Goal: Task Accomplishment & Management: Manage account settings

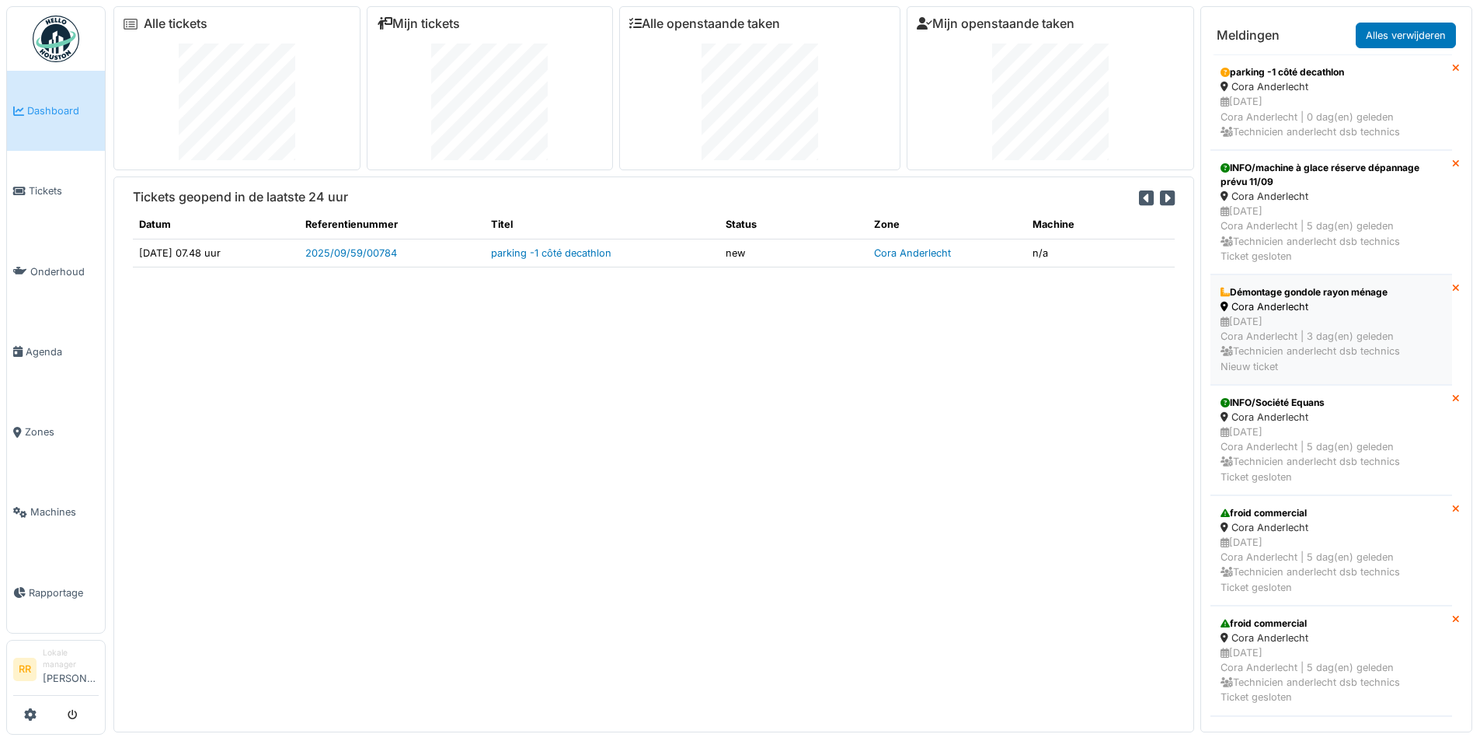
click at [1286, 309] on div "Cora Anderlecht" at bounding box center [1331, 306] width 221 height 15
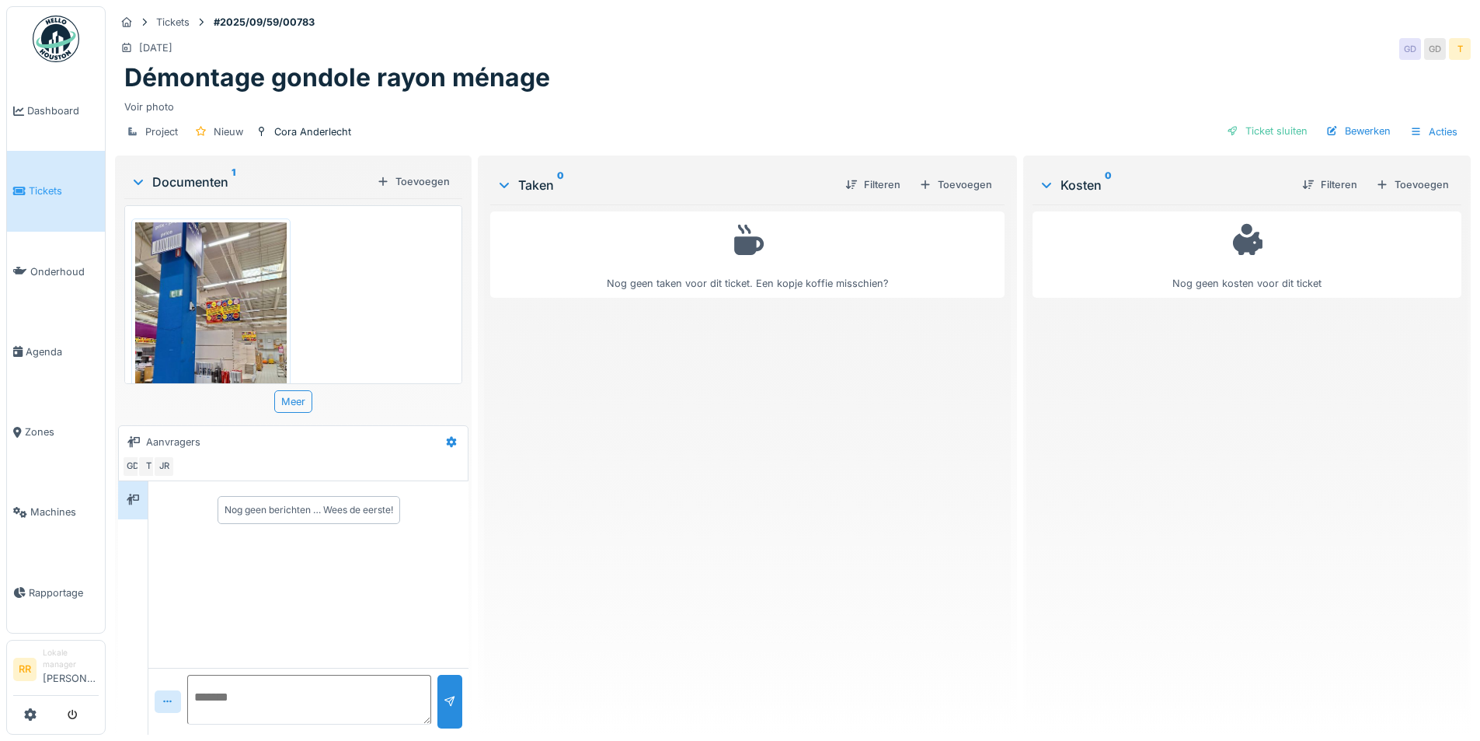
click at [244, 270] on img at bounding box center [211, 322] width 152 height 201
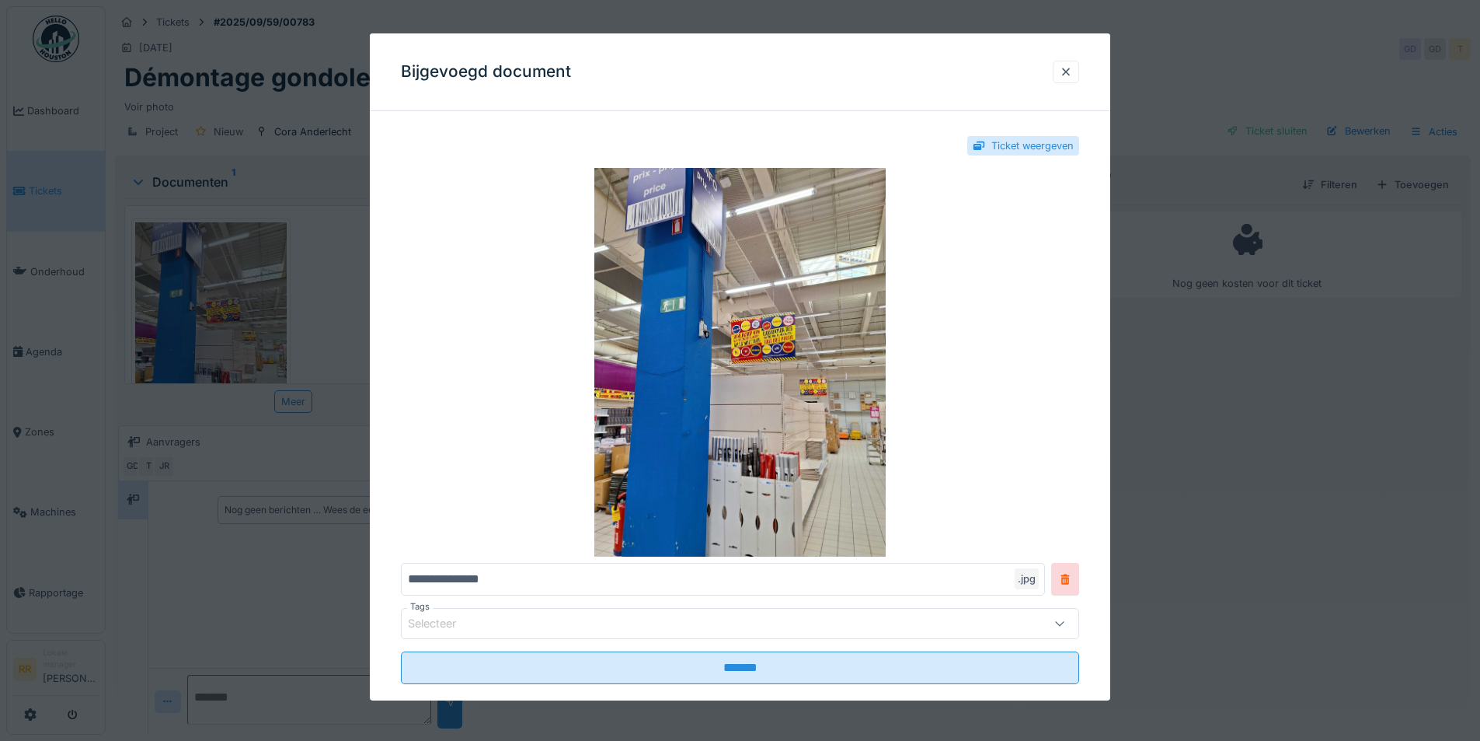
click at [1048, 146] on div "Ticket weergeven" at bounding box center [1033, 145] width 82 height 15
click at [1010, 145] on div "Ticket weergeven" at bounding box center [1033, 145] width 82 height 15
click at [1071, 68] on div at bounding box center [1066, 72] width 12 height 15
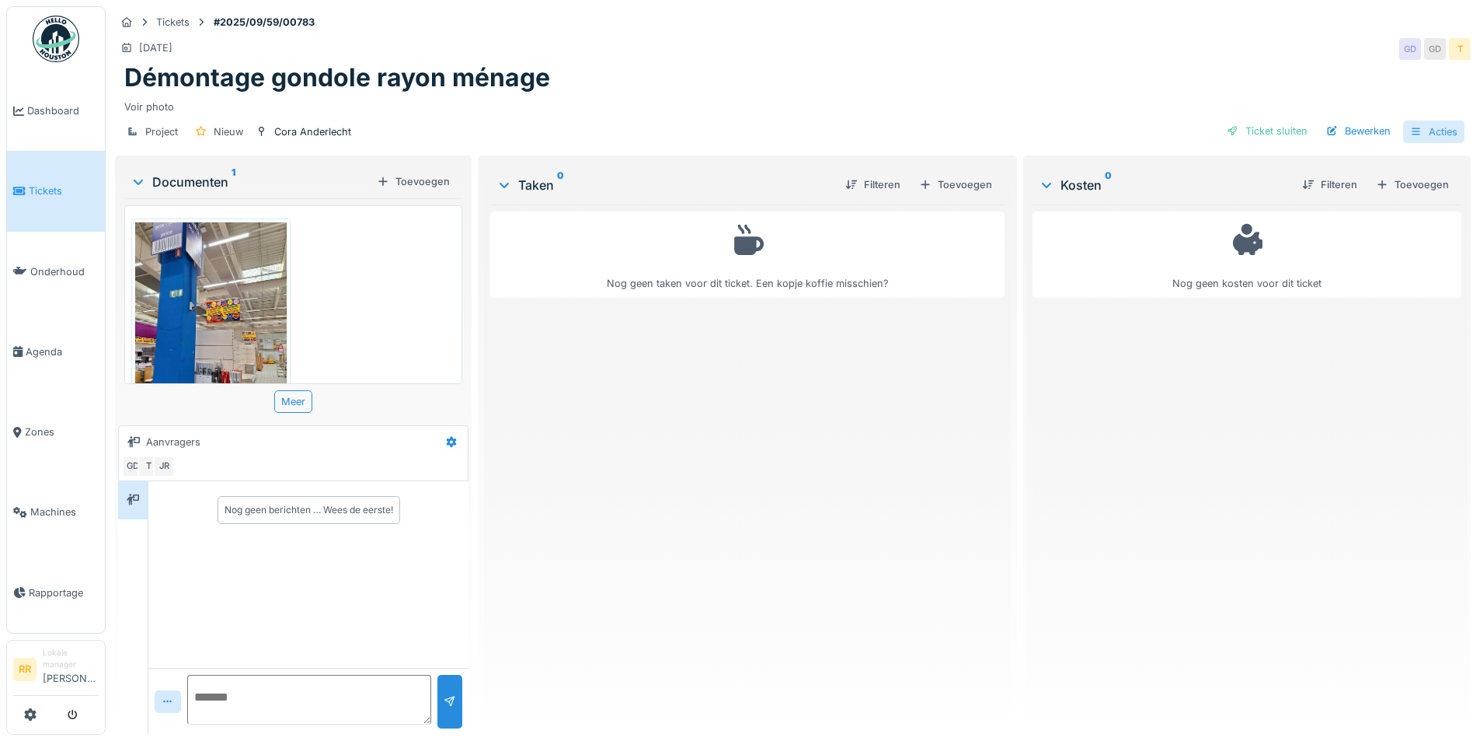
click at [1428, 133] on div "Acties" at bounding box center [1434, 131] width 61 height 23
click at [804, 424] on div "Nog geen taken voor dit ticket. Een kopje koffie misschien?" at bounding box center [747, 463] width 514 height 518
click at [85, 117] on span "Dashboard" at bounding box center [62, 110] width 71 height 15
click at [61, 106] on span "Dashboard" at bounding box center [62, 110] width 71 height 15
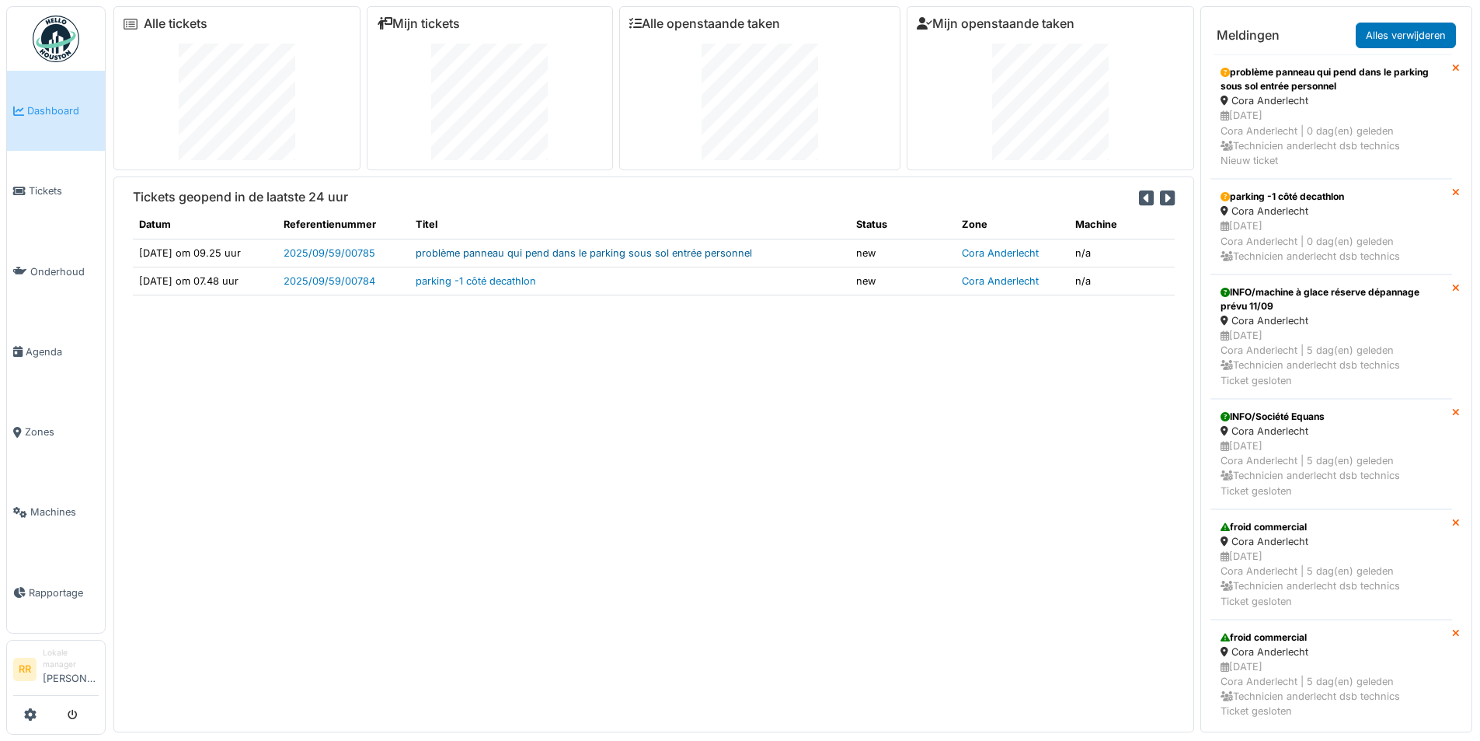
click at [641, 256] on link "problème panneau qui pend dans le parking sous sol entrée personnel" at bounding box center [584, 253] width 337 height 12
click at [586, 280] on td "parking -1 côté decathlon" at bounding box center [630, 281] width 441 height 28
click at [485, 278] on link "parking -1 côté decathlon" at bounding box center [476, 281] width 120 height 12
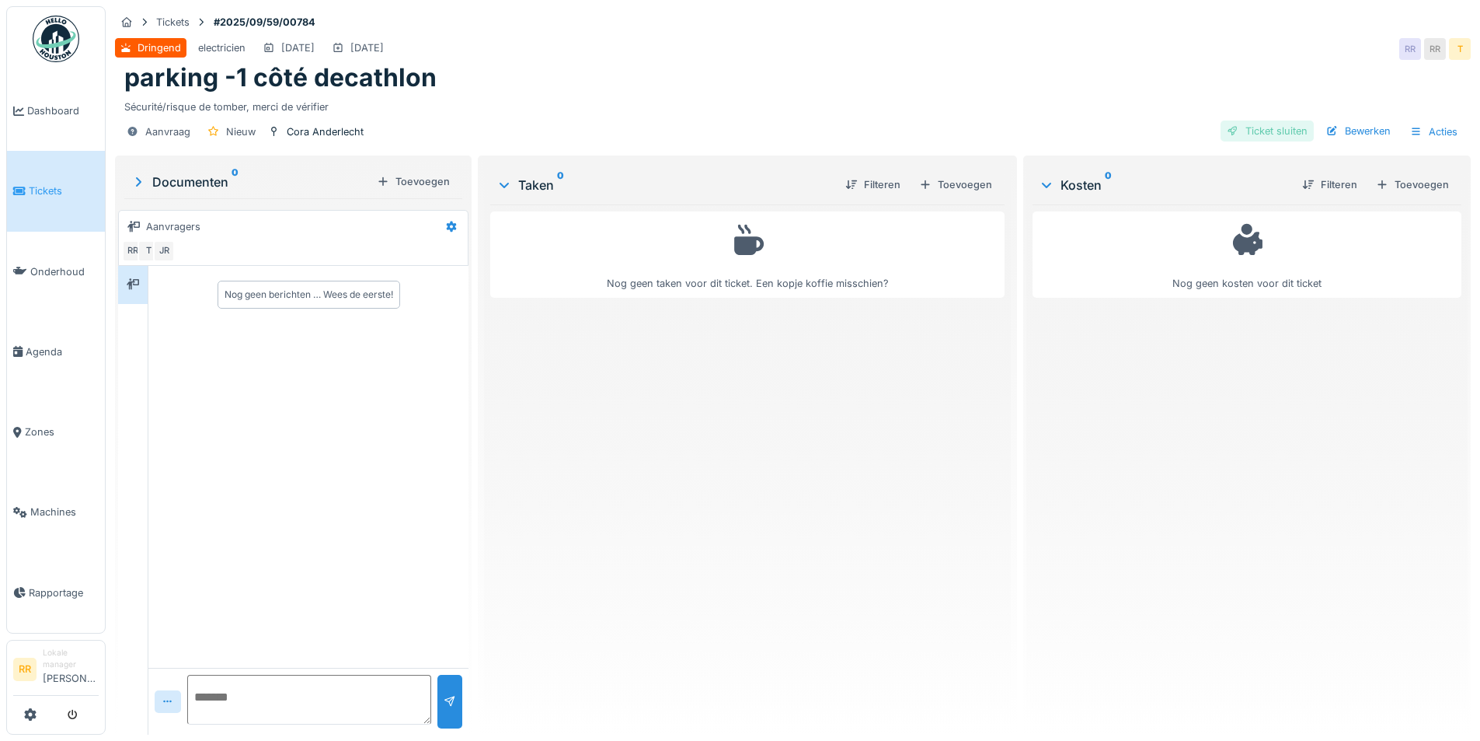
click at [1261, 133] on div "Ticket sluiten" at bounding box center [1267, 130] width 93 height 21
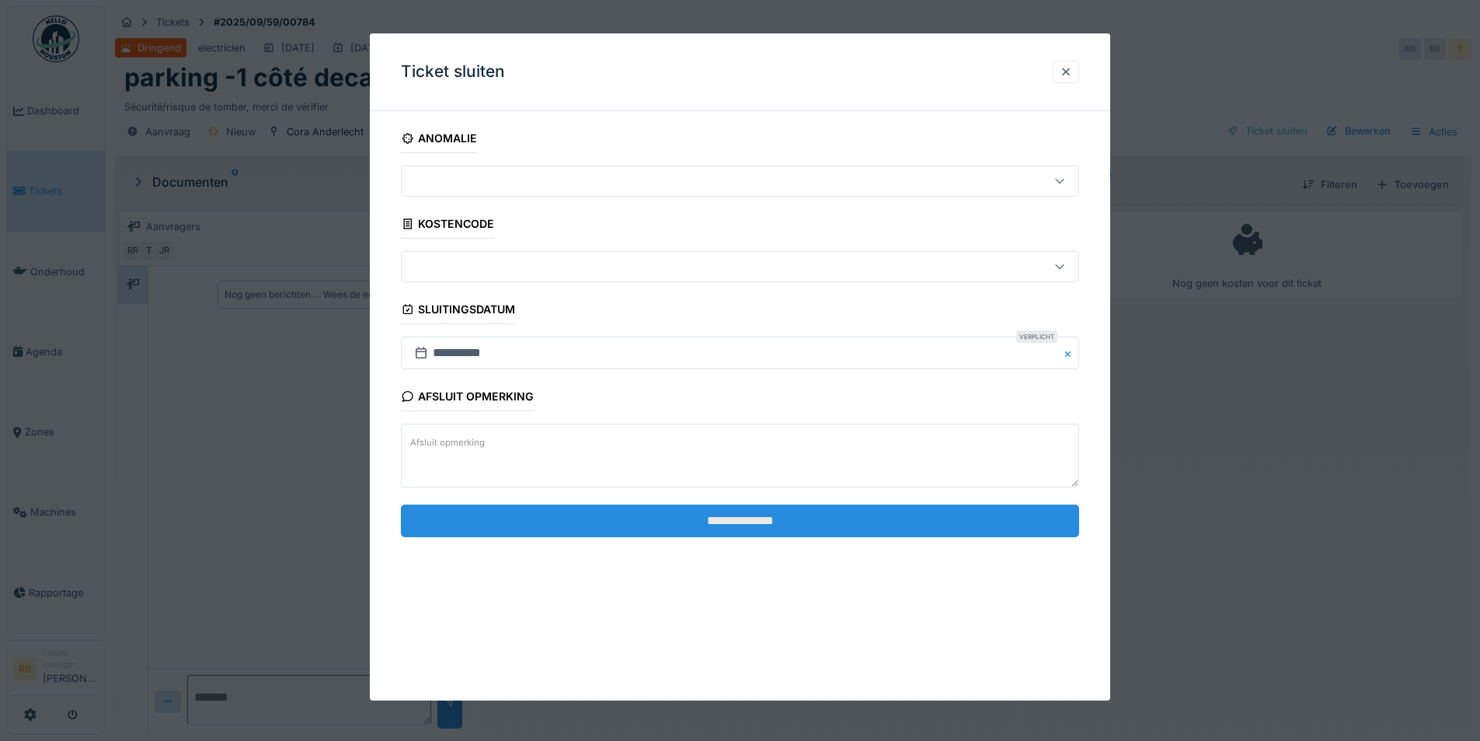
click at [813, 518] on input "**********" at bounding box center [740, 520] width 678 height 33
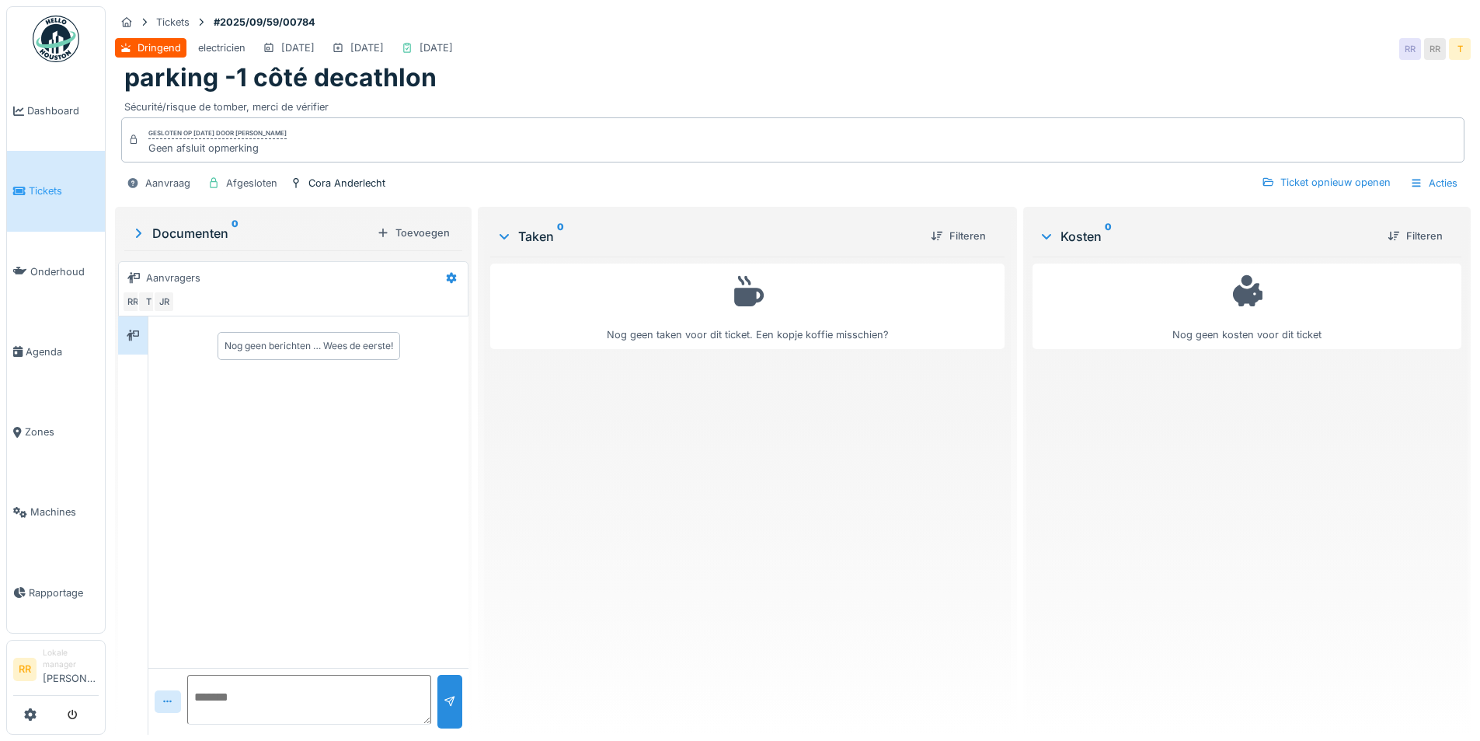
click at [68, 192] on span "Tickets" at bounding box center [64, 190] width 70 height 15
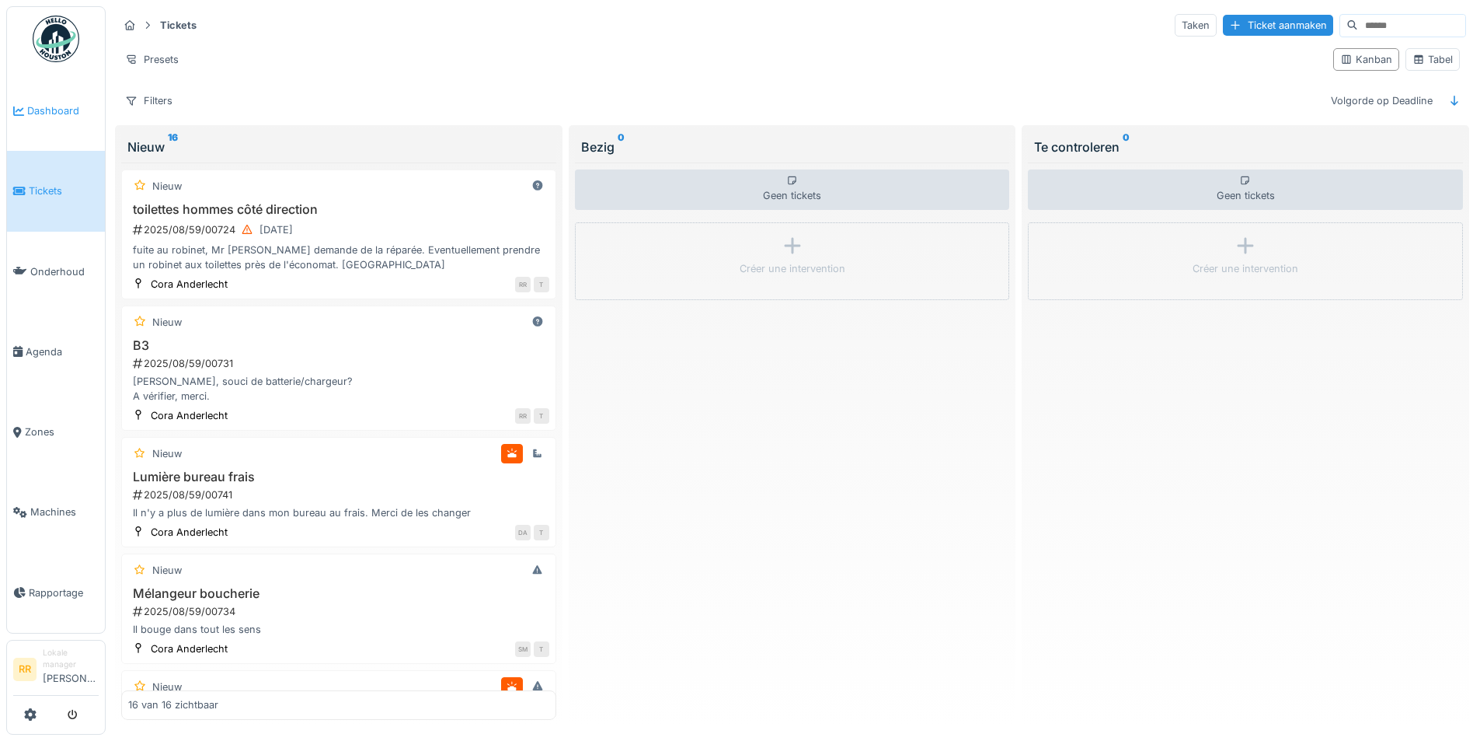
click at [75, 103] on span "Dashboard" at bounding box center [62, 110] width 71 height 15
